Goal: Task Accomplishment & Management: Complete application form

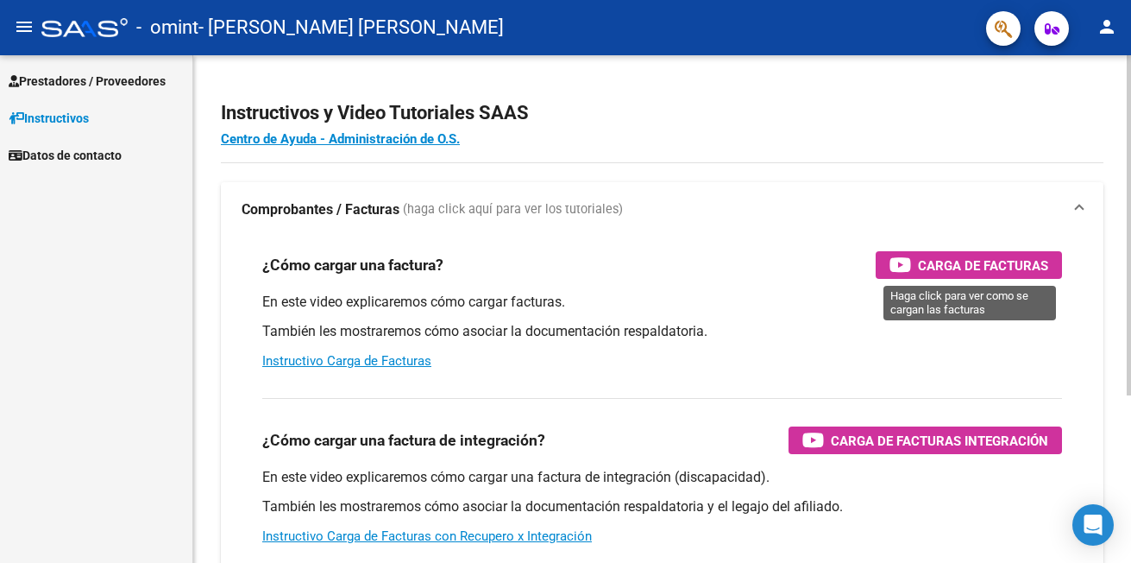
click at [924, 262] on span "Carga de Facturas" at bounding box center [983, 266] width 130 height 22
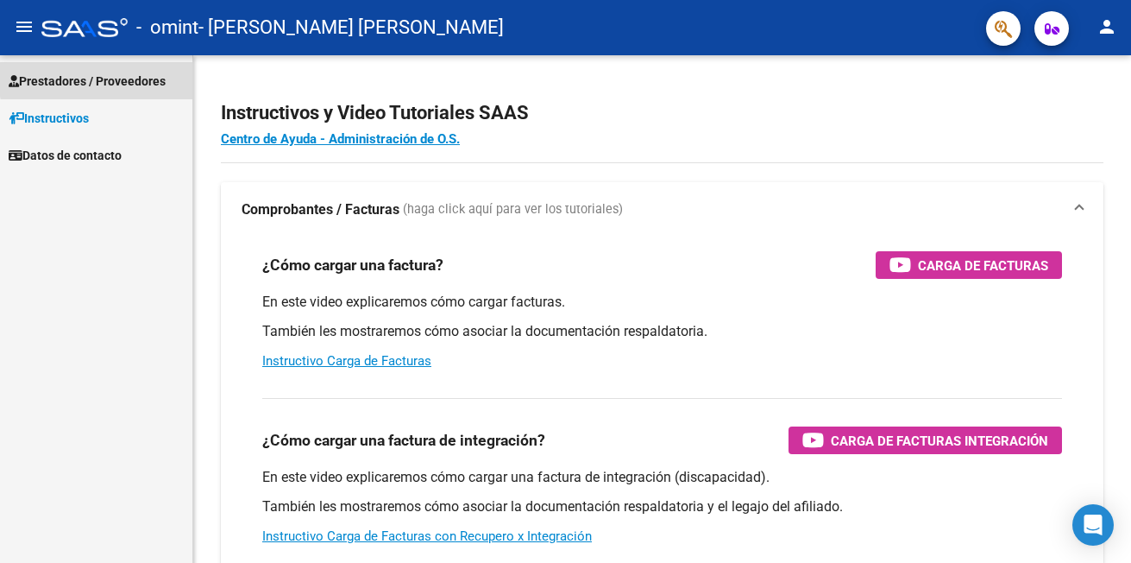
click at [129, 76] on span "Prestadores / Proveedores" at bounding box center [87, 81] width 157 height 19
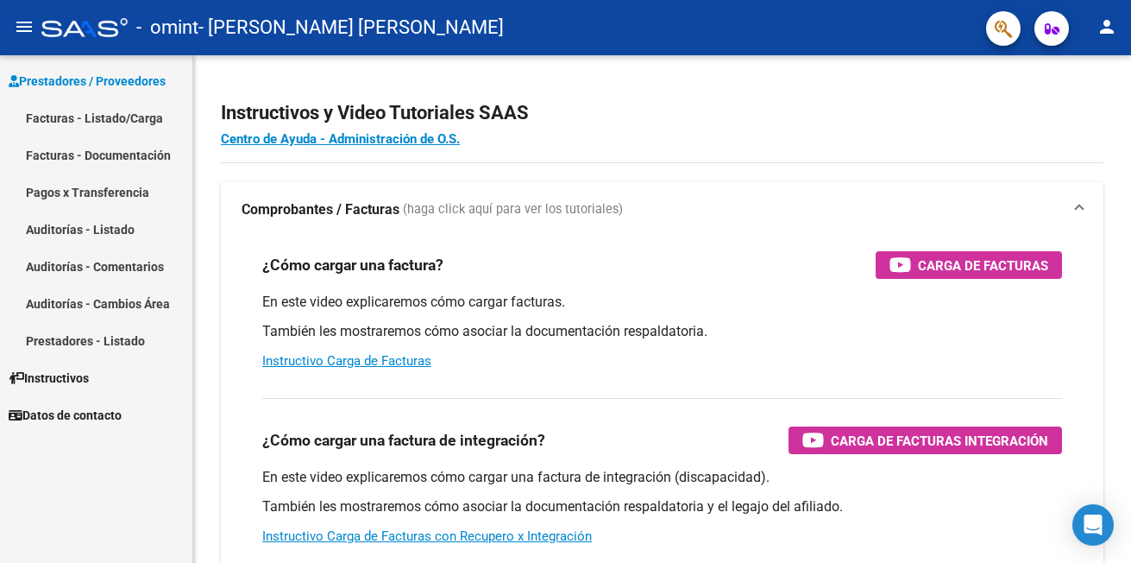
click at [133, 117] on link "Facturas - Listado/Carga" at bounding box center [96, 117] width 192 height 37
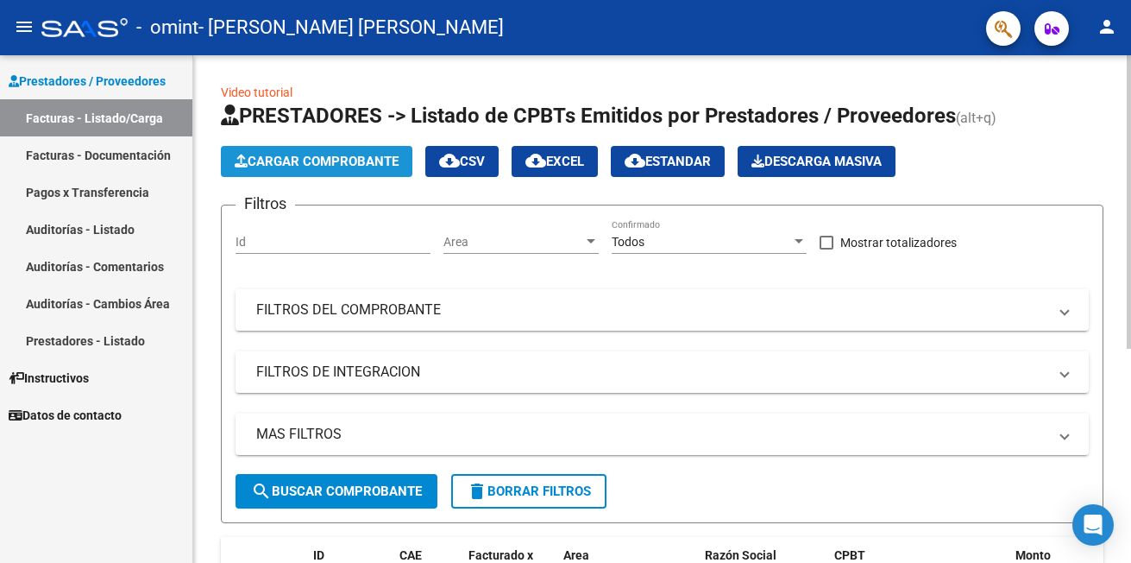
click at [361, 161] on span "Cargar Comprobante" at bounding box center [317, 162] width 164 height 16
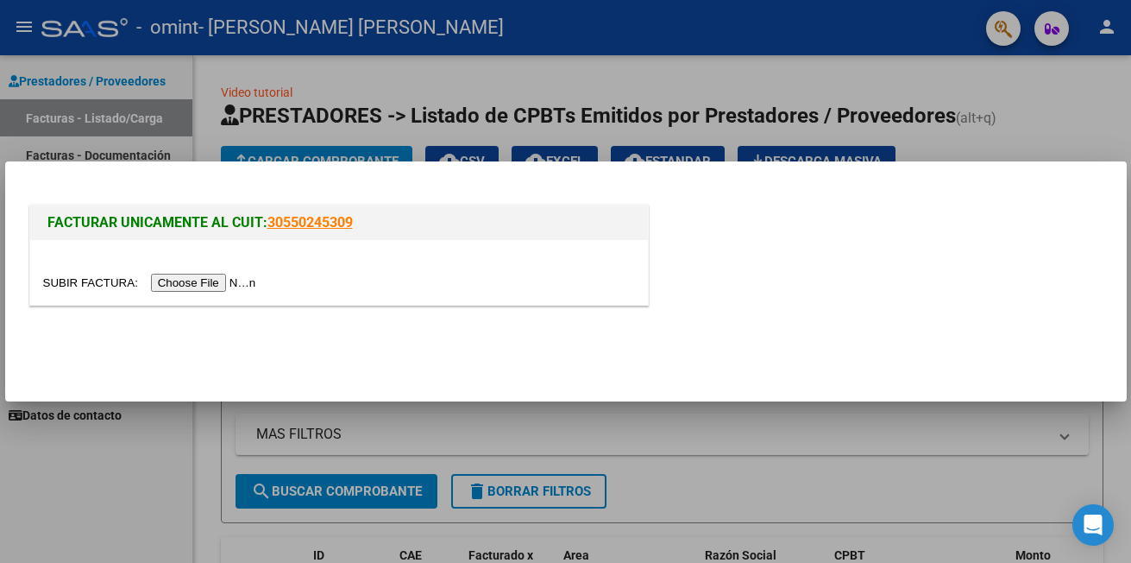
click at [206, 284] on input "file" at bounding box center [152, 283] width 218 height 18
click at [1051, 117] on div at bounding box center [565, 281] width 1131 height 563
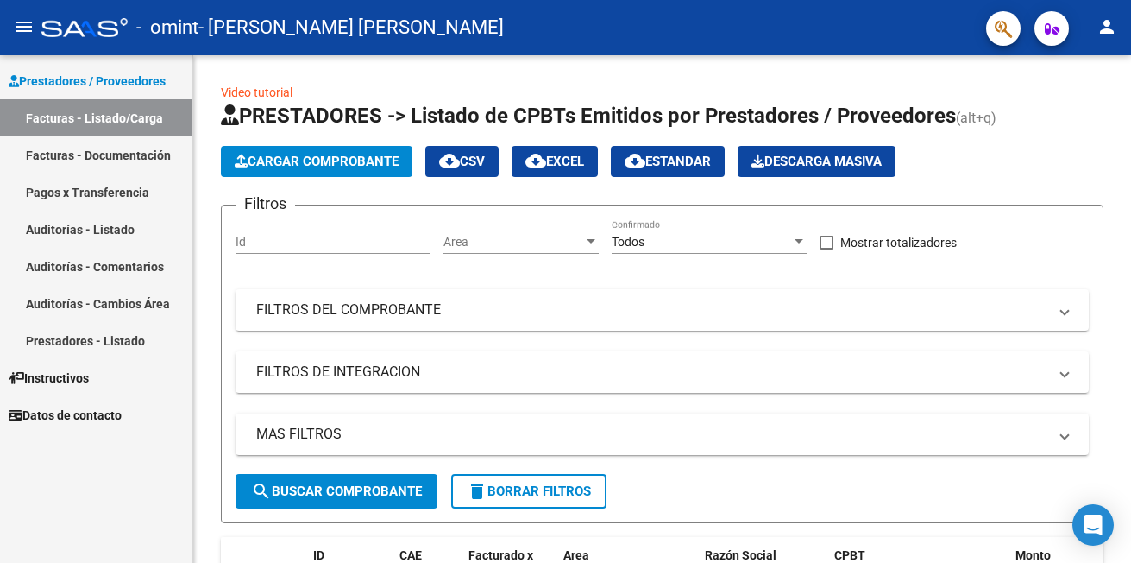
click at [127, 152] on link "Facturas - Documentación" at bounding box center [96, 154] width 192 height 37
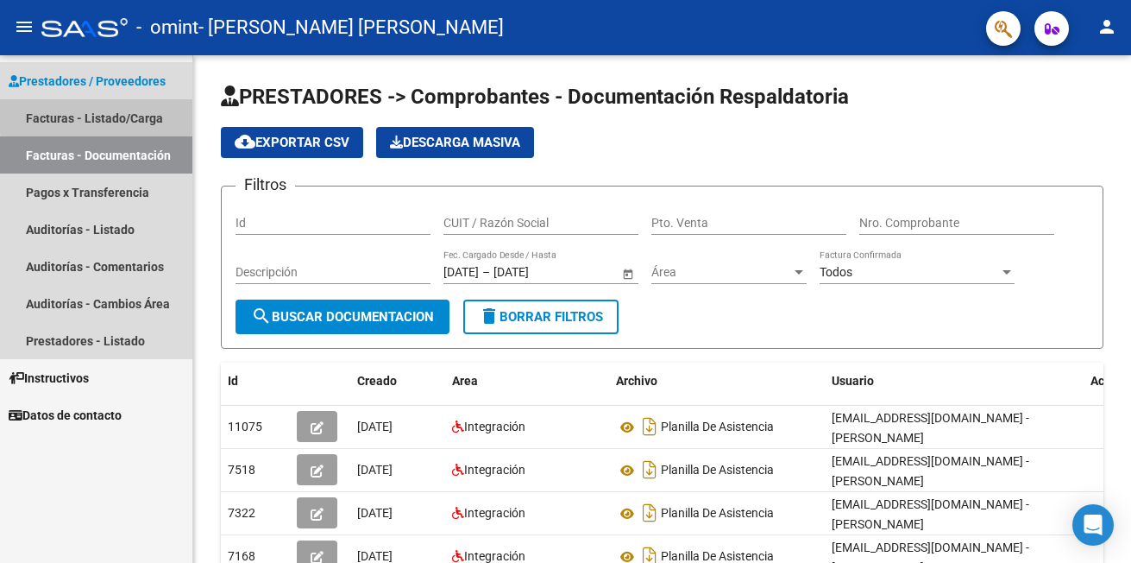
click at [138, 112] on link "Facturas - Listado/Carga" at bounding box center [96, 117] width 192 height 37
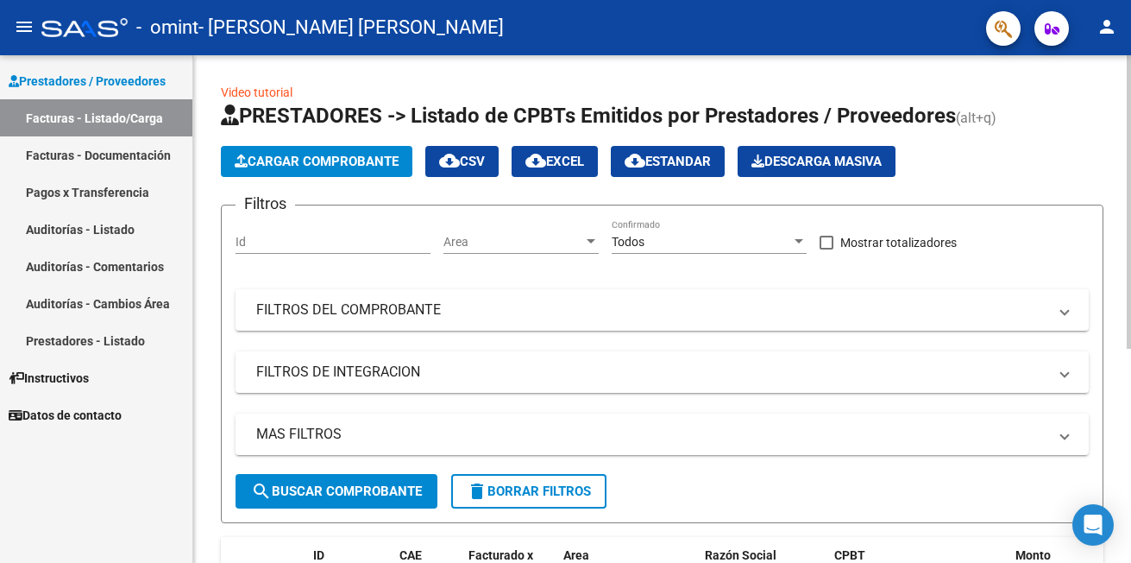
click at [361, 163] on span "Cargar Comprobante" at bounding box center [317, 162] width 164 height 16
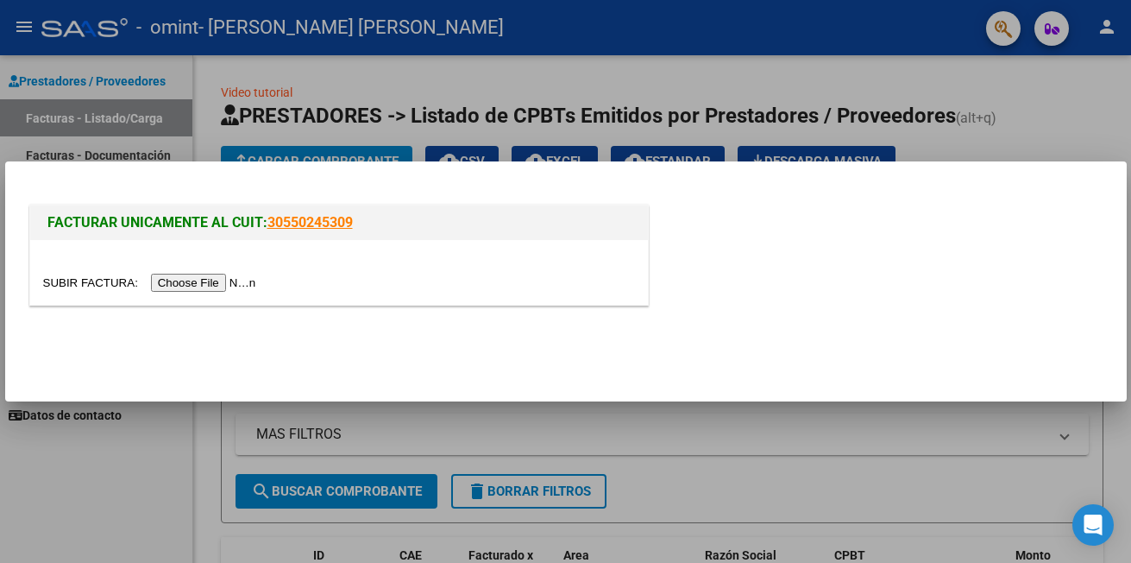
click at [198, 286] on input "file" at bounding box center [152, 283] width 218 height 18
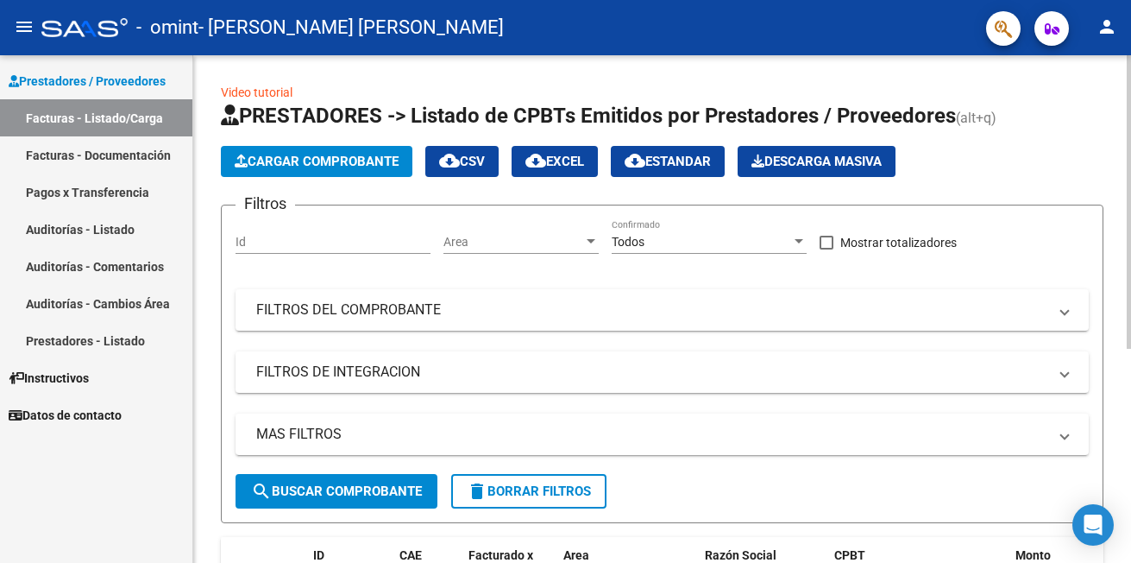
click at [256, 156] on span "Cargar Comprobante" at bounding box center [317, 162] width 164 height 16
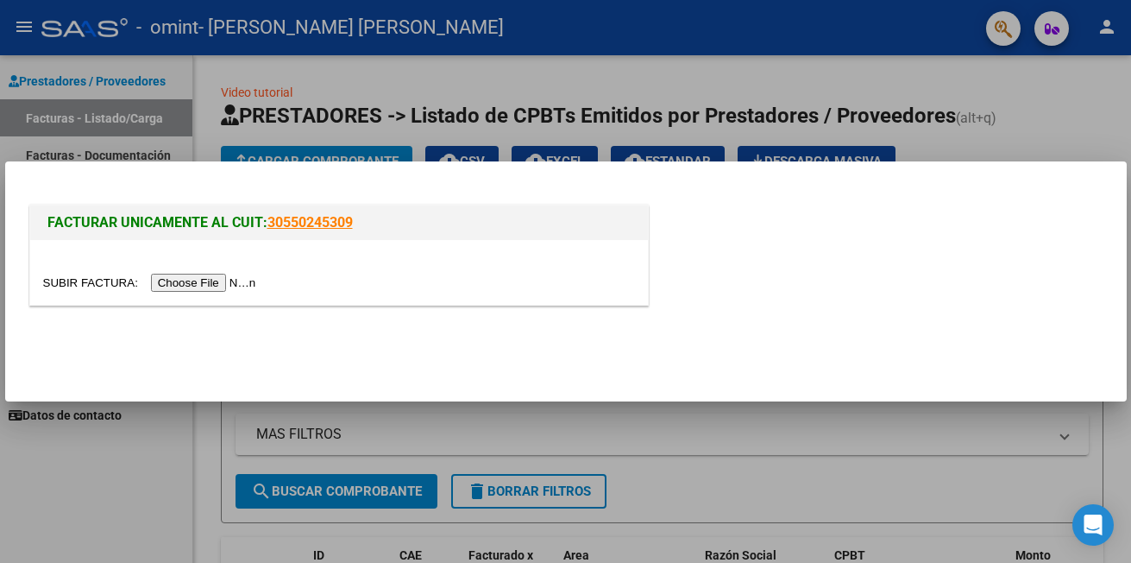
click at [184, 280] on input "file" at bounding box center [152, 283] width 218 height 18
click at [182, 285] on input "file" at bounding box center [152, 283] width 218 height 18
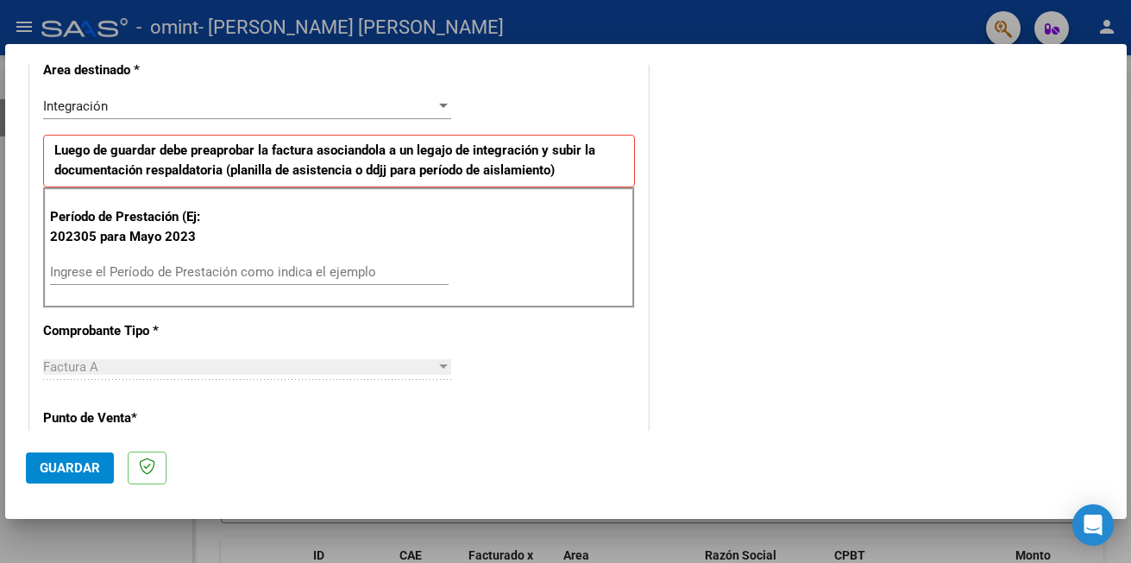
scroll to position [380, 0]
click at [153, 265] on input "Ingrese el Período de Prestación como indica el ejemplo" at bounding box center [249, 271] width 399 height 16
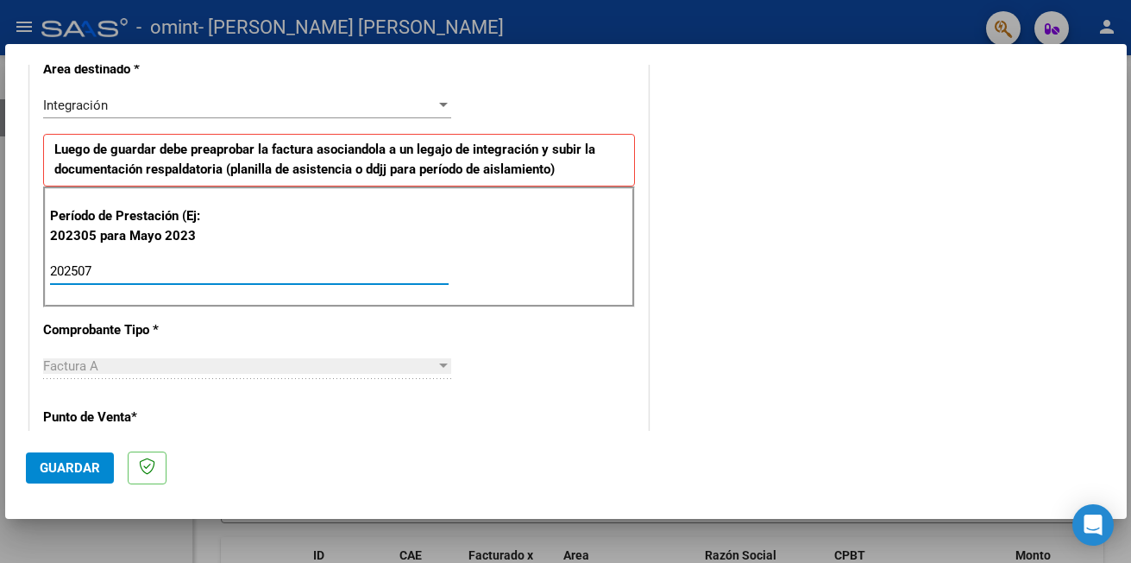
type input "202507"
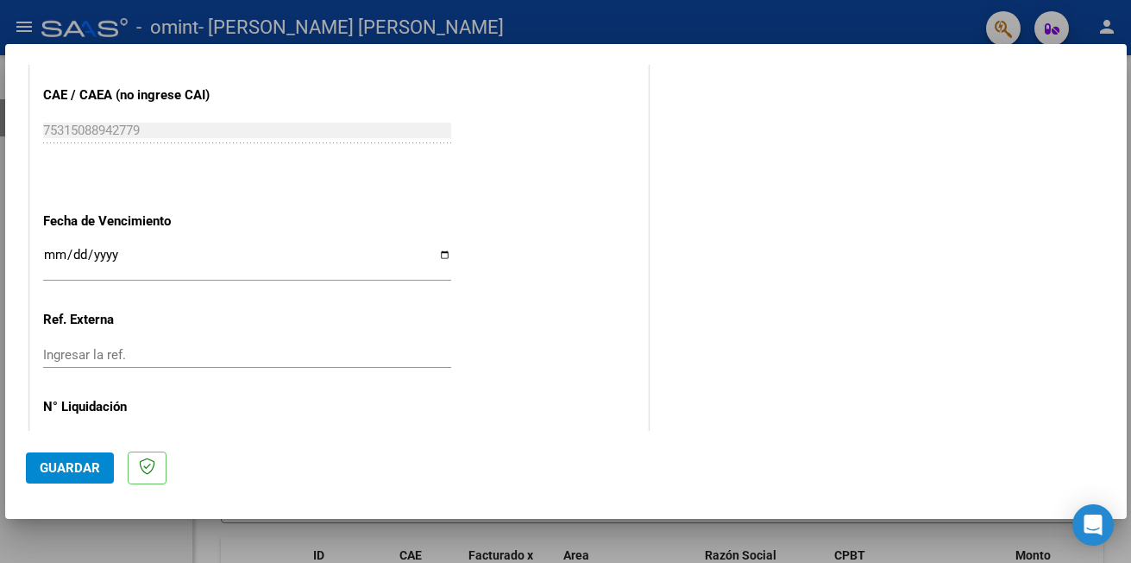
scroll to position [1070, 0]
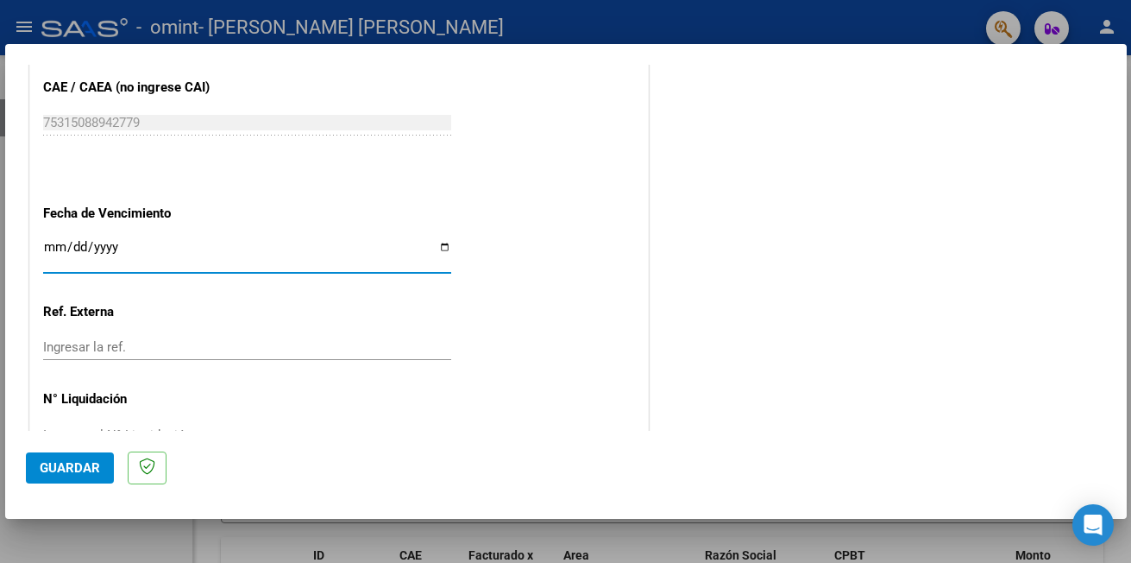
click at [441, 252] on input "Ingresar la fecha" at bounding box center [247, 254] width 408 height 28
type input "2025-08-31"
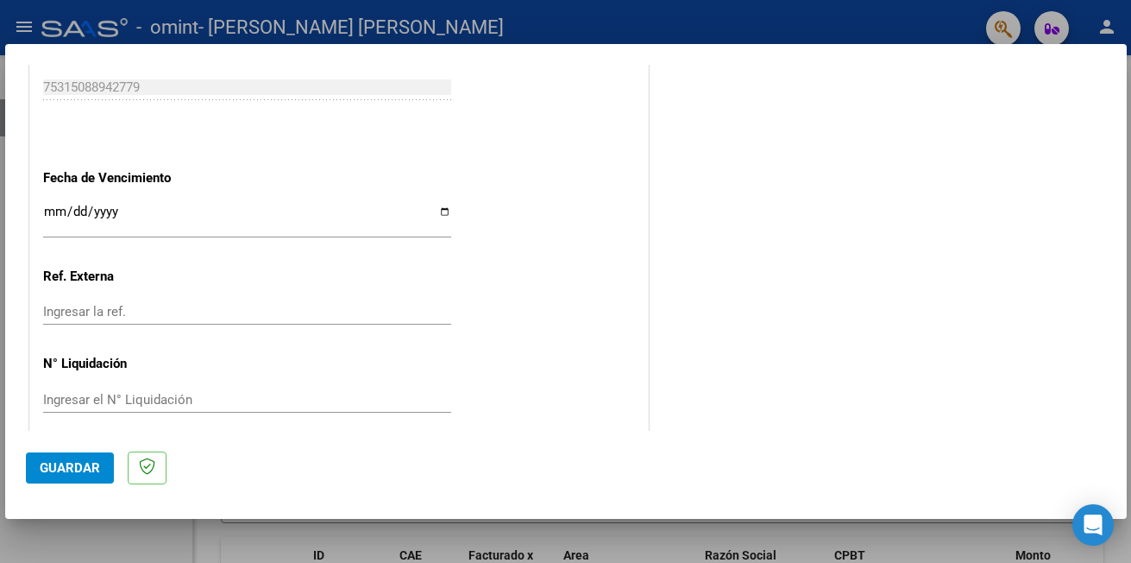
scroll to position [1120, 0]
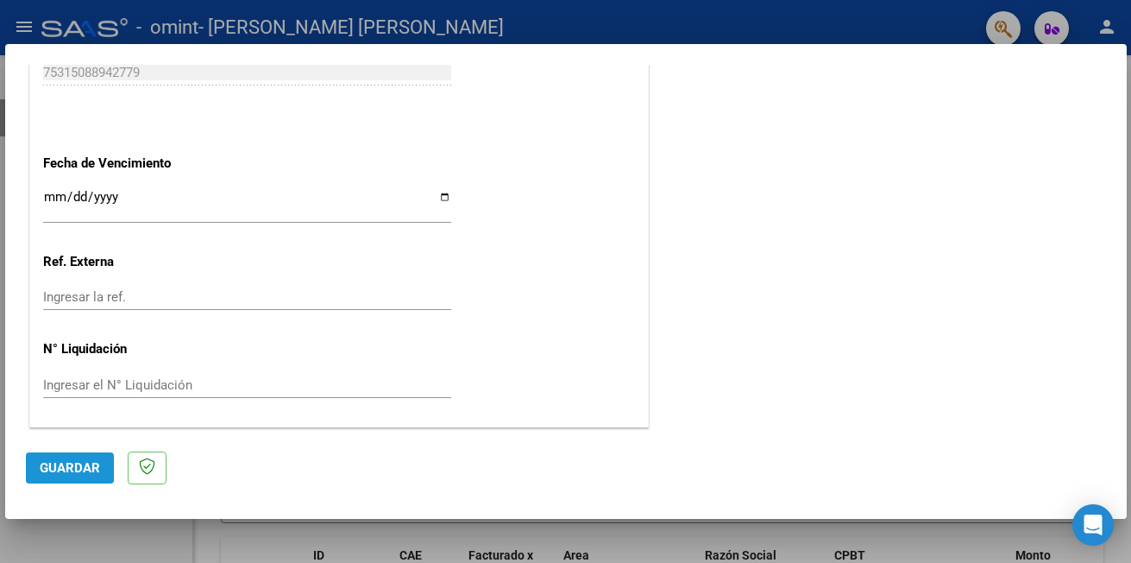
click at [45, 466] on span "Guardar" at bounding box center [70, 468] width 60 height 16
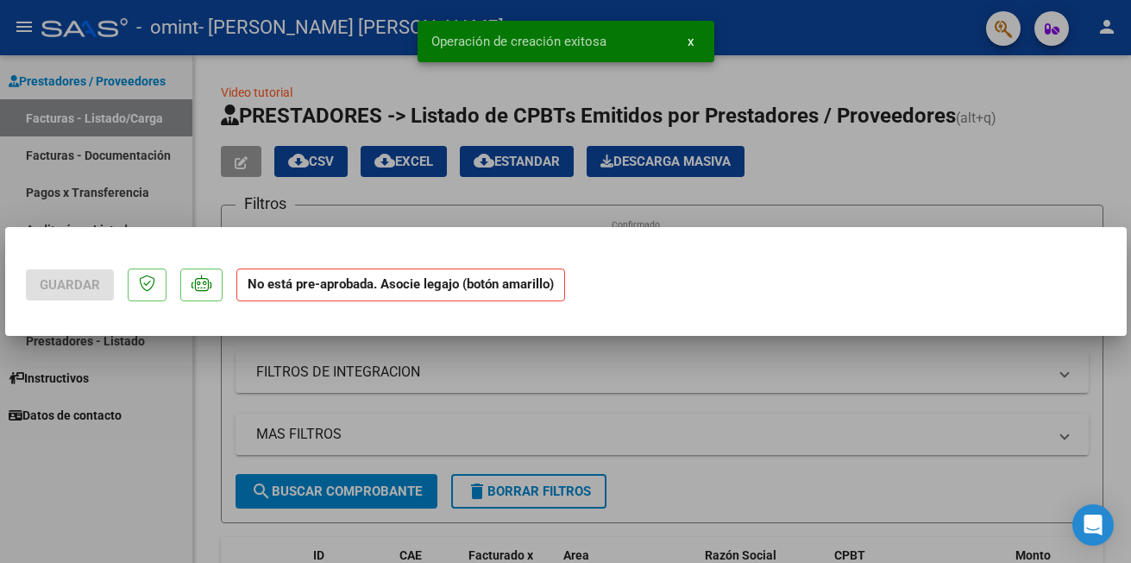
scroll to position [0, 0]
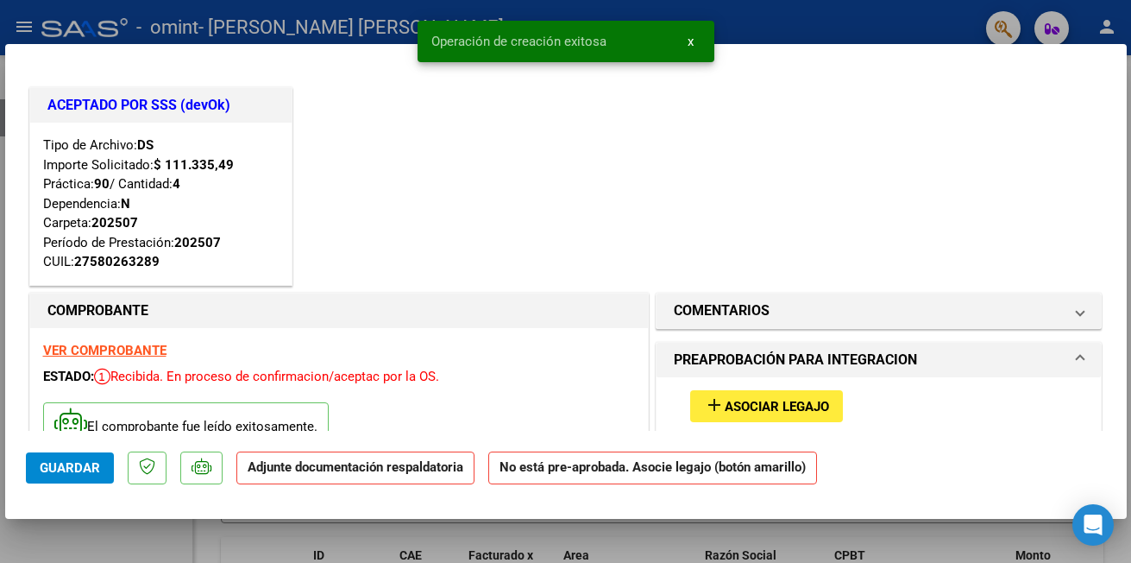
click at [767, 411] on span "Asociar Legajo" at bounding box center [777, 407] width 104 height 16
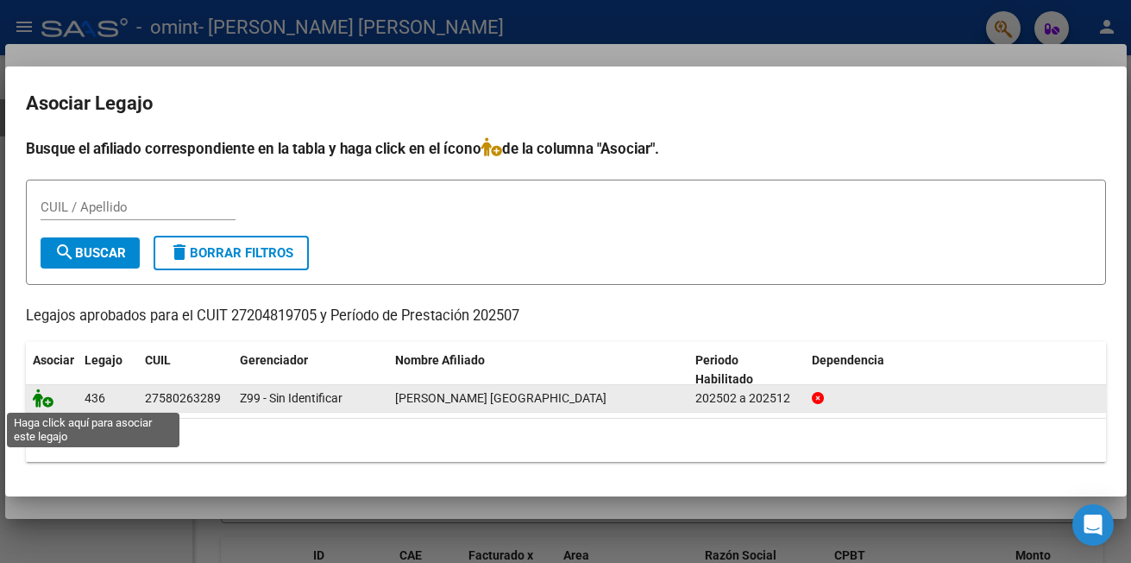
click at [41, 400] on icon at bounding box center [43, 397] width 21 height 19
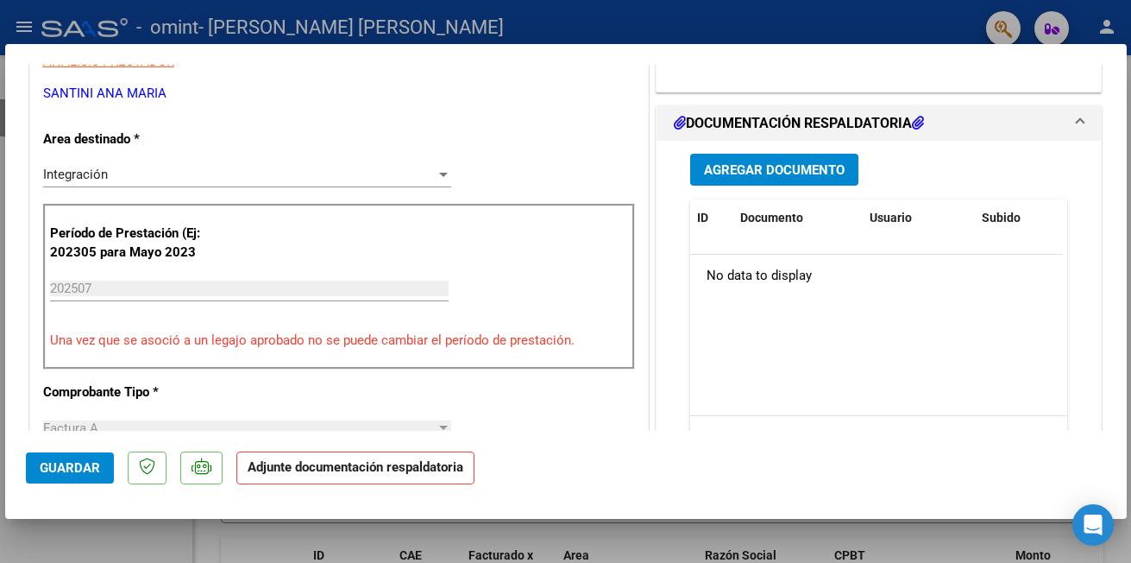
scroll to position [547, 0]
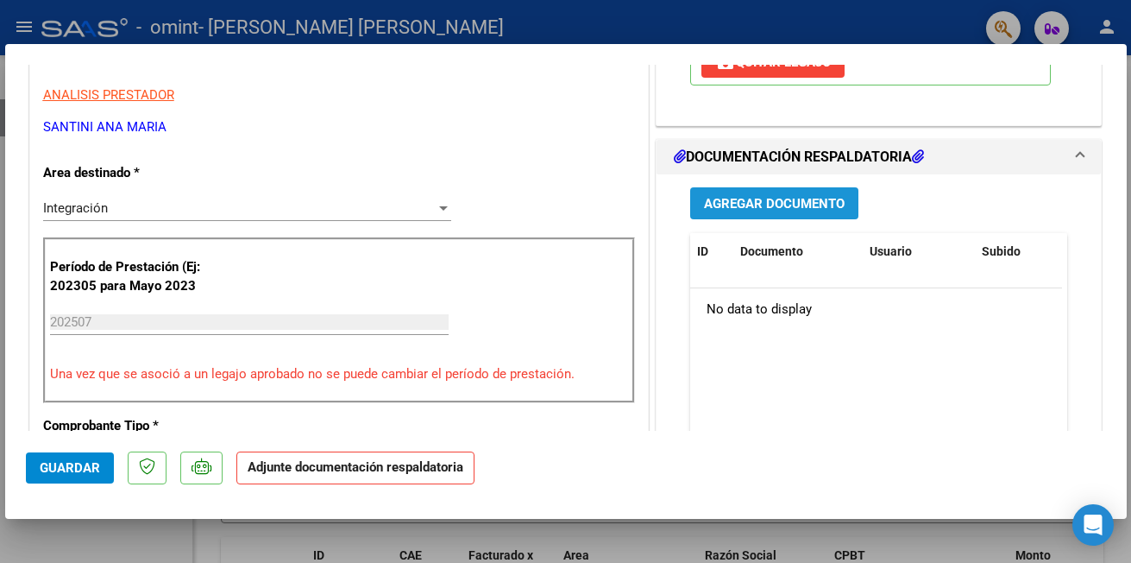
click at [784, 199] on span "Agregar Documento" at bounding box center [774, 204] width 141 height 16
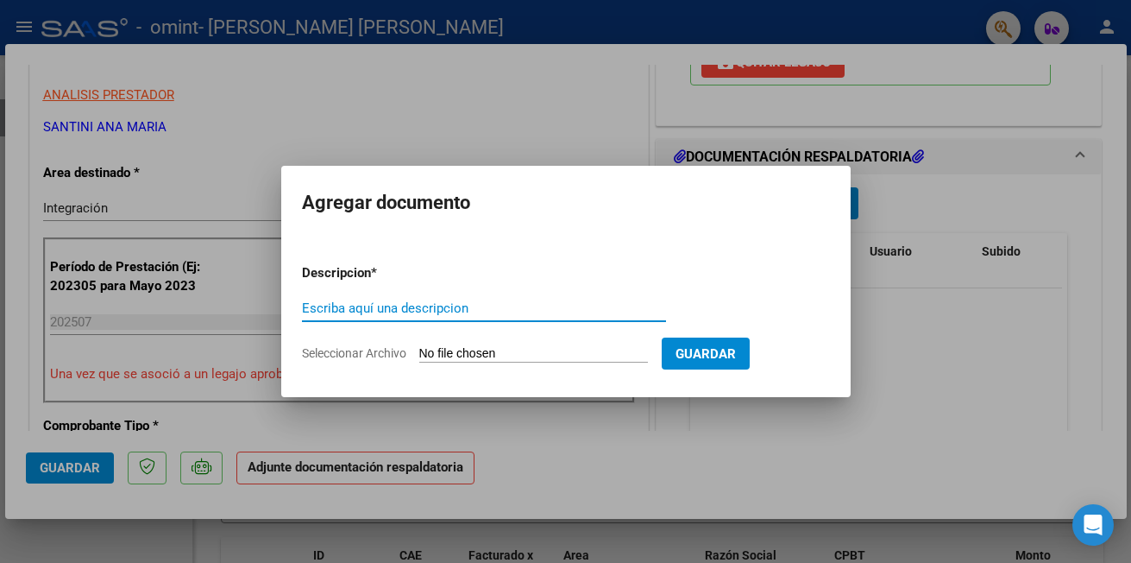
click at [472, 307] on input "Escriba aquí una descripcion" at bounding box center [484, 308] width 364 height 16
click at [475, 346] on input "Seleccionar Archivo" at bounding box center [533, 354] width 229 height 16
type input "C:\fakepath\27204819705_001_00005_00000559.pdf"
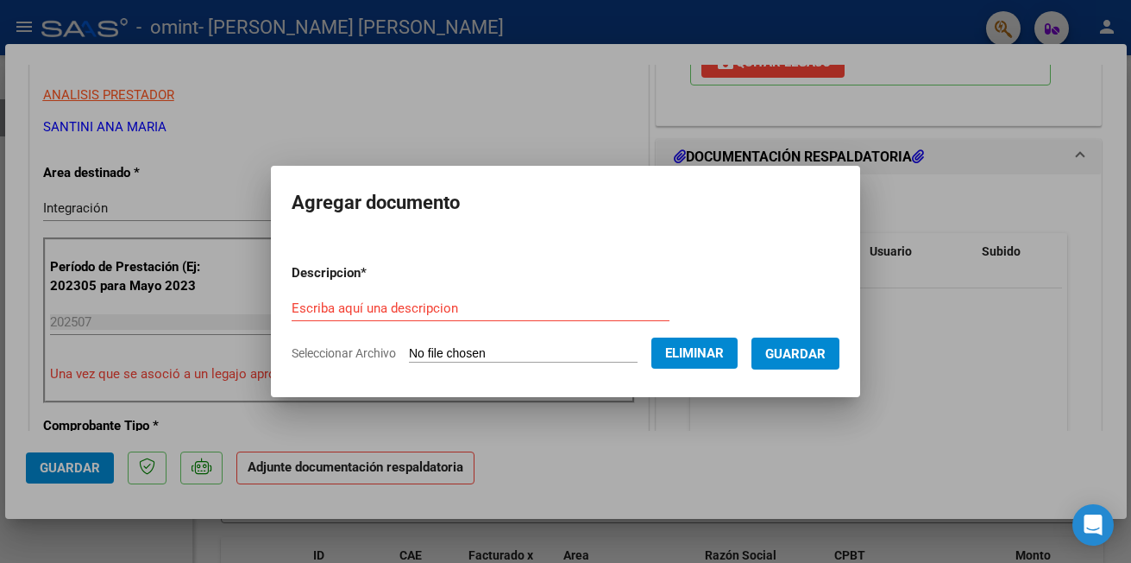
click at [384, 305] on input "Escriba aquí una descripcion" at bounding box center [481, 308] width 378 height 16
type input "factura"
click at [784, 362] on button "Guardar" at bounding box center [796, 353] width 88 height 32
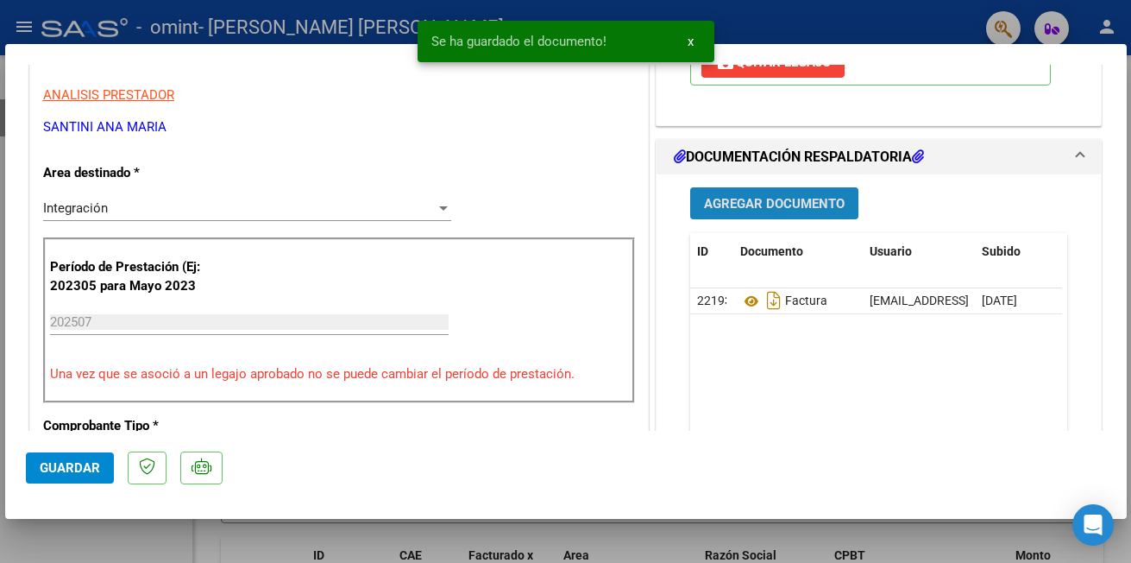
click at [764, 201] on span "Agregar Documento" at bounding box center [774, 204] width 141 height 16
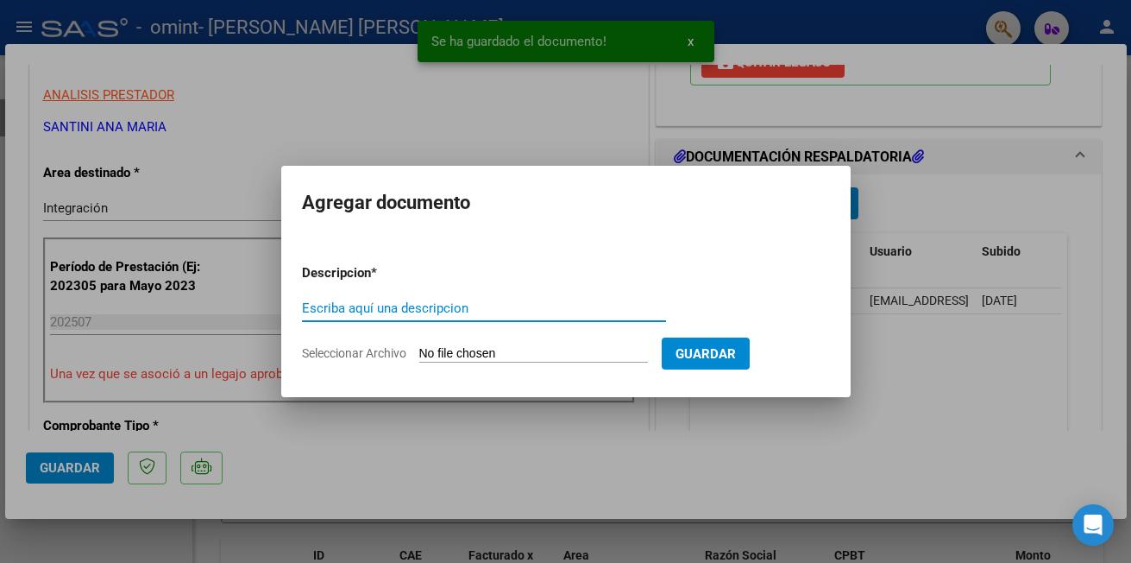
click at [431, 304] on input "Escriba aquí una descripcion" at bounding box center [484, 308] width 364 height 16
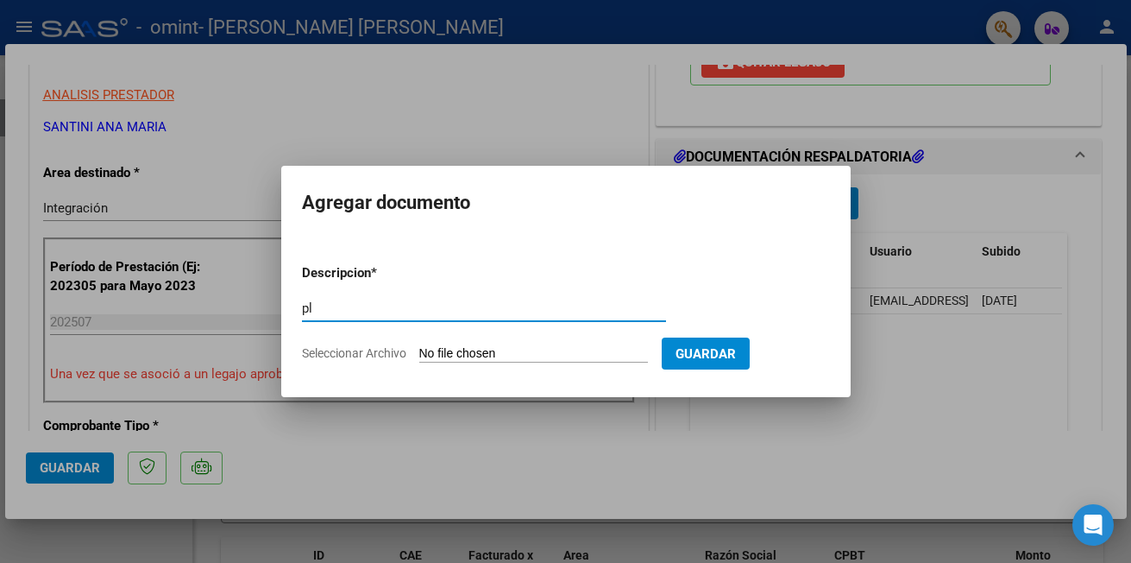
type input "p"
type input "Planilla de asistencia"
click at [473, 356] on input "Seleccionar Archivo" at bounding box center [533, 354] width 229 height 16
type input "C:\fakepath\PLANILLADEASISTENCIA.pdf"
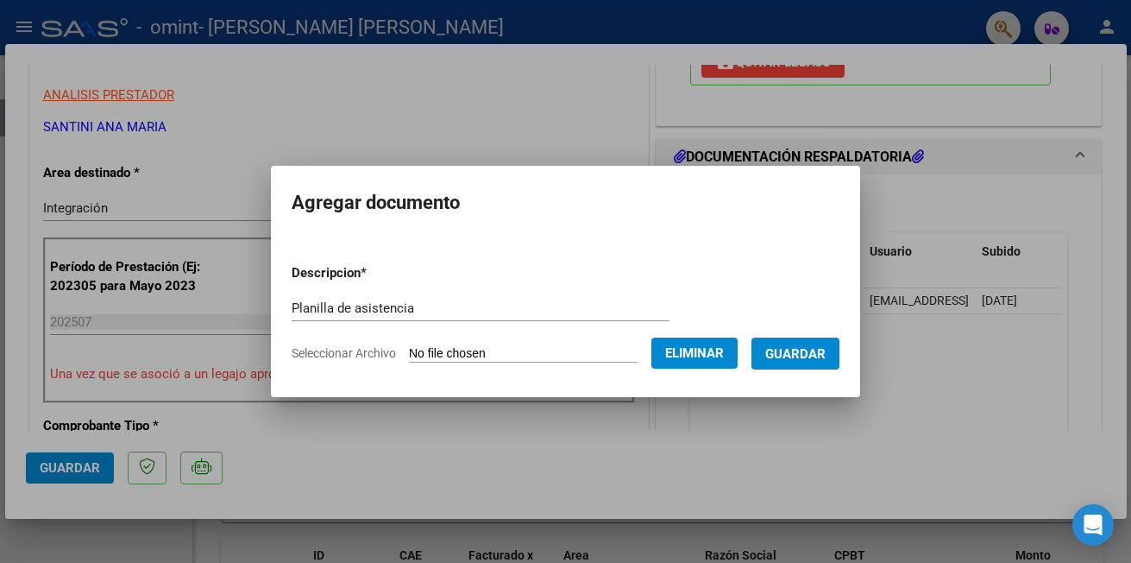
click at [826, 361] on span "Guardar" at bounding box center [795, 354] width 60 height 16
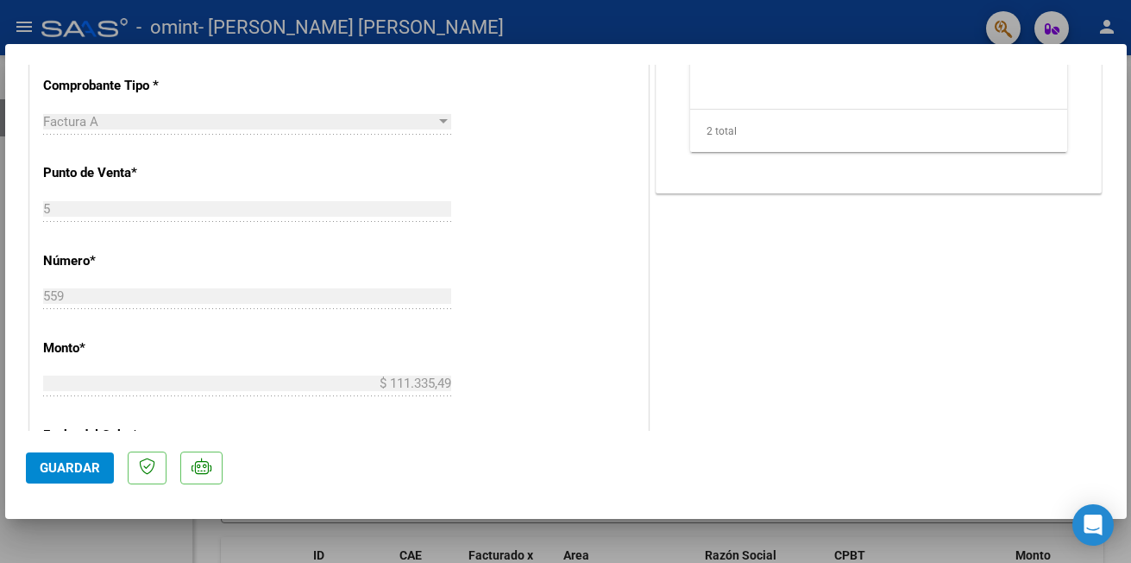
scroll to position [892, 0]
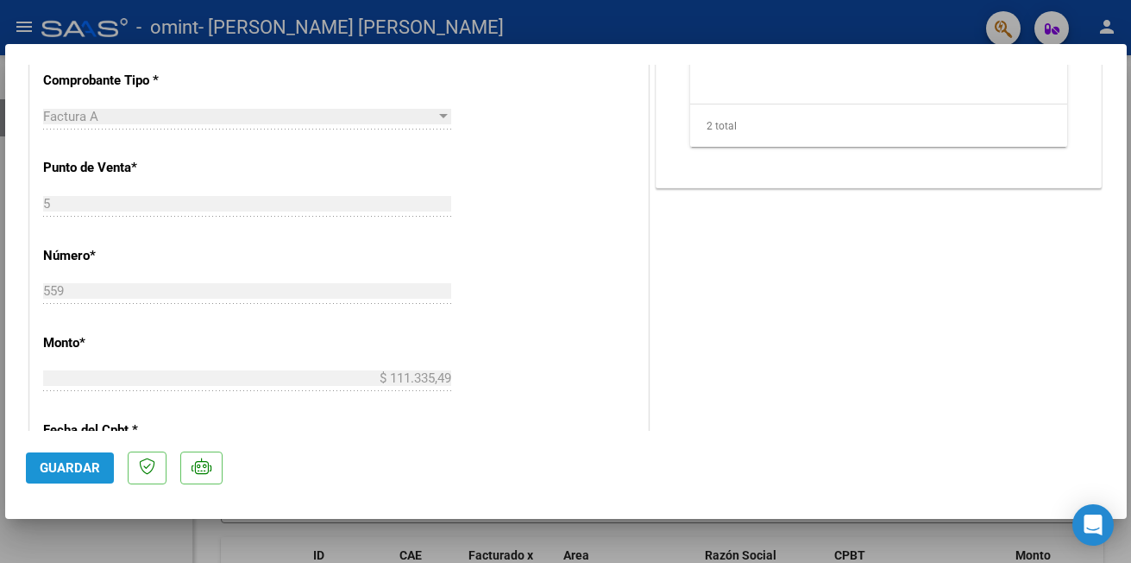
click at [63, 476] on button "Guardar" at bounding box center [70, 467] width 88 height 31
click at [219, 21] on div at bounding box center [565, 281] width 1131 height 563
type input "$ 0,00"
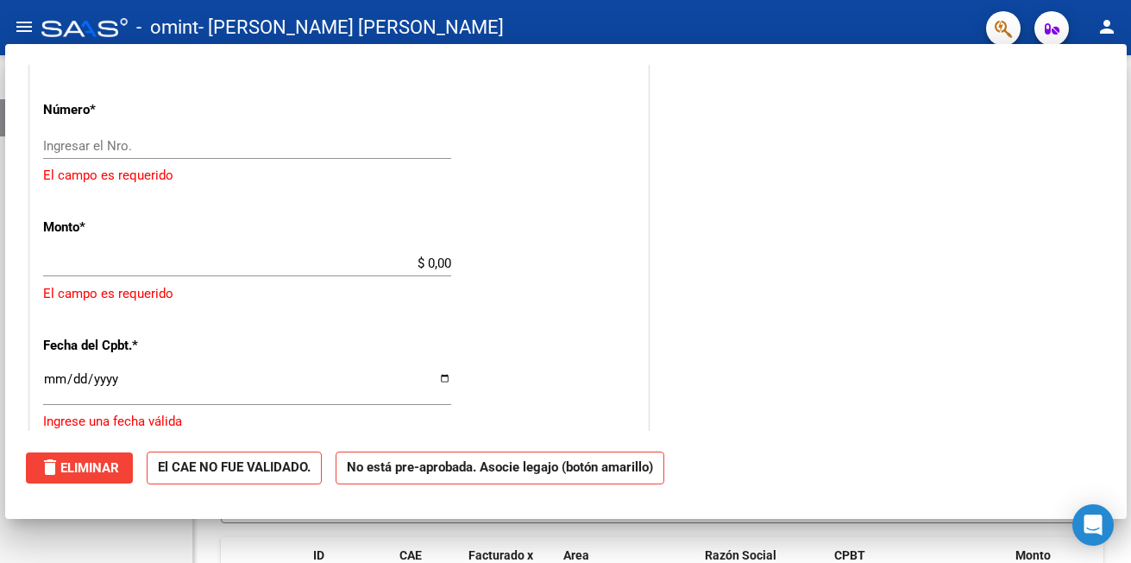
scroll to position [652, 0]
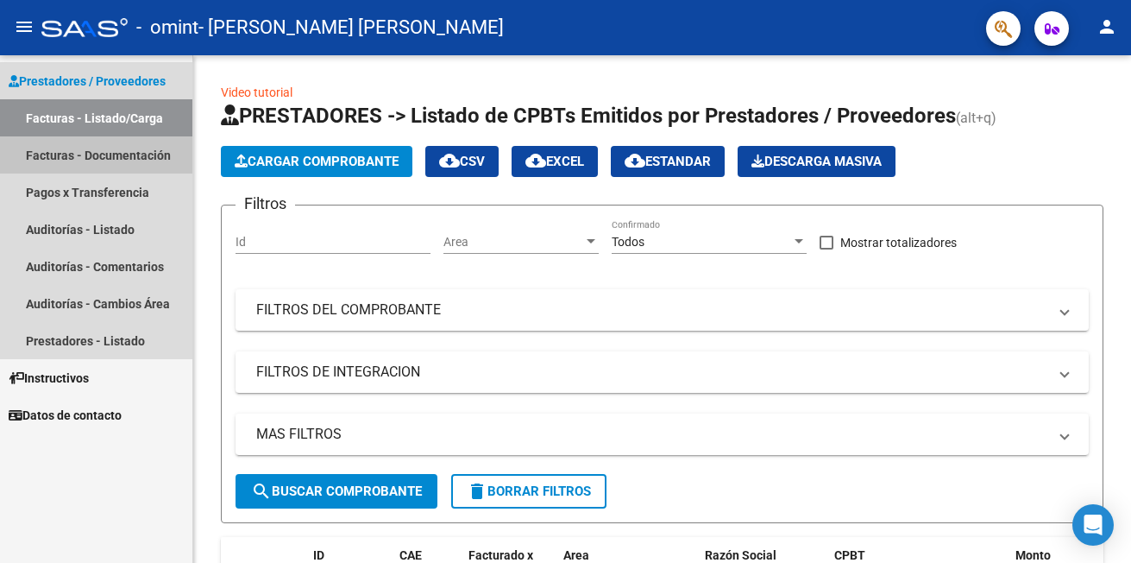
click at [97, 152] on link "Facturas - Documentación" at bounding box center [96, 154] width 192 height 37
